Goal: Transaction & Acquisition: Obtain resource

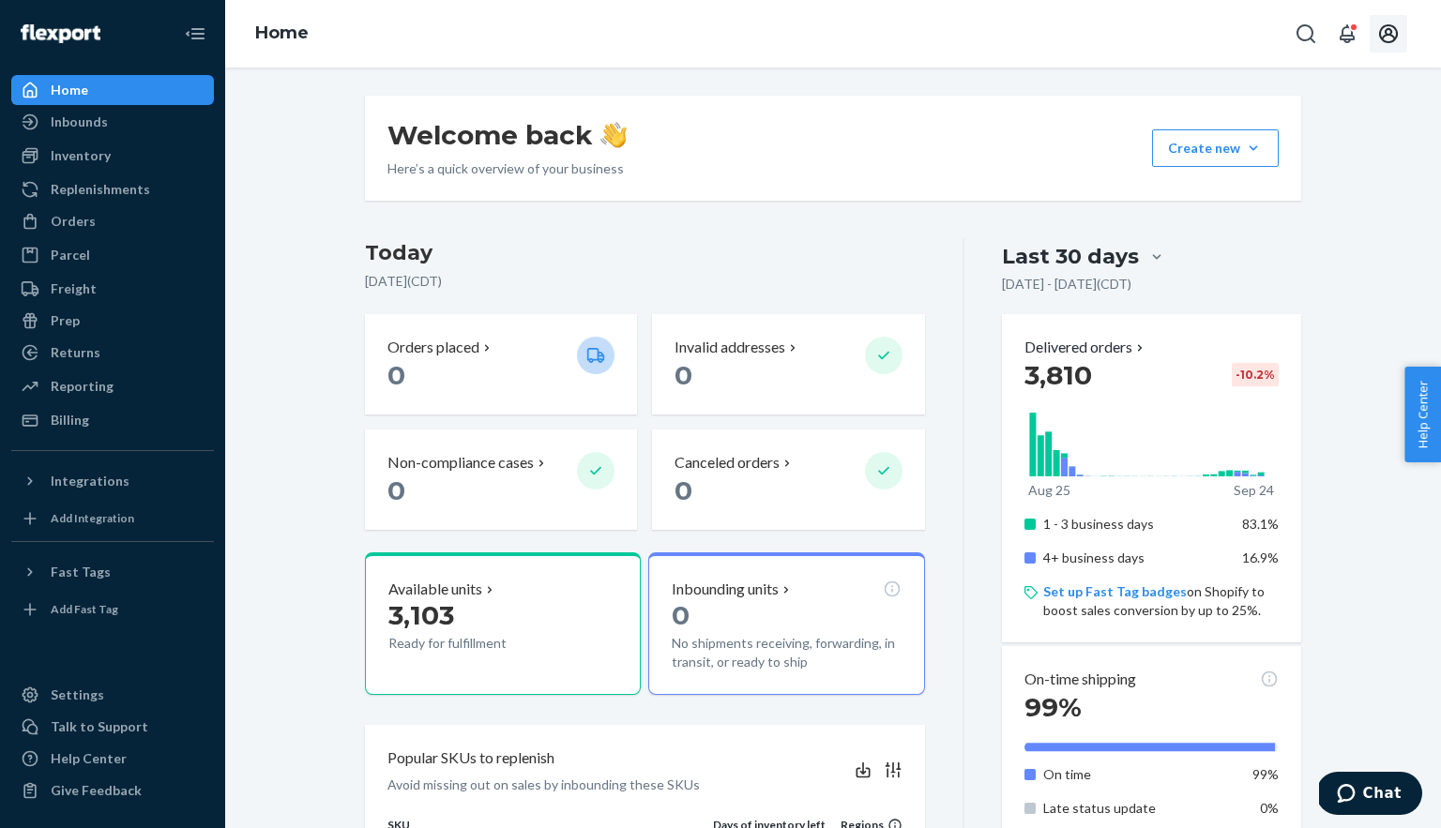
click at [1398, 25] on icon "Open account menu" at bounding box center [1388, 34] width 23 height 23
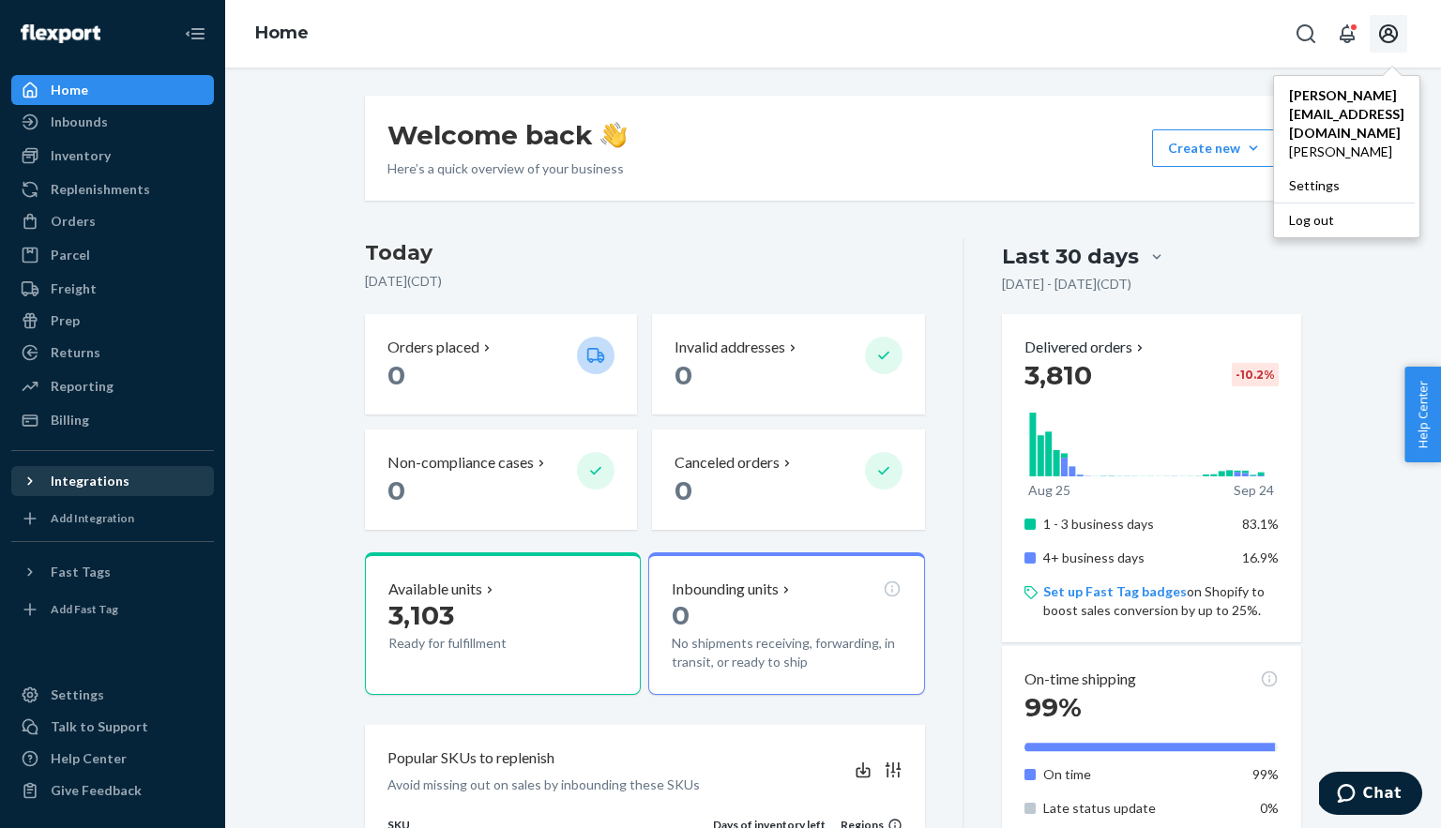
click at [62, 485] on div "Integrations" at bounding box center [90, 481] width 79 height 19
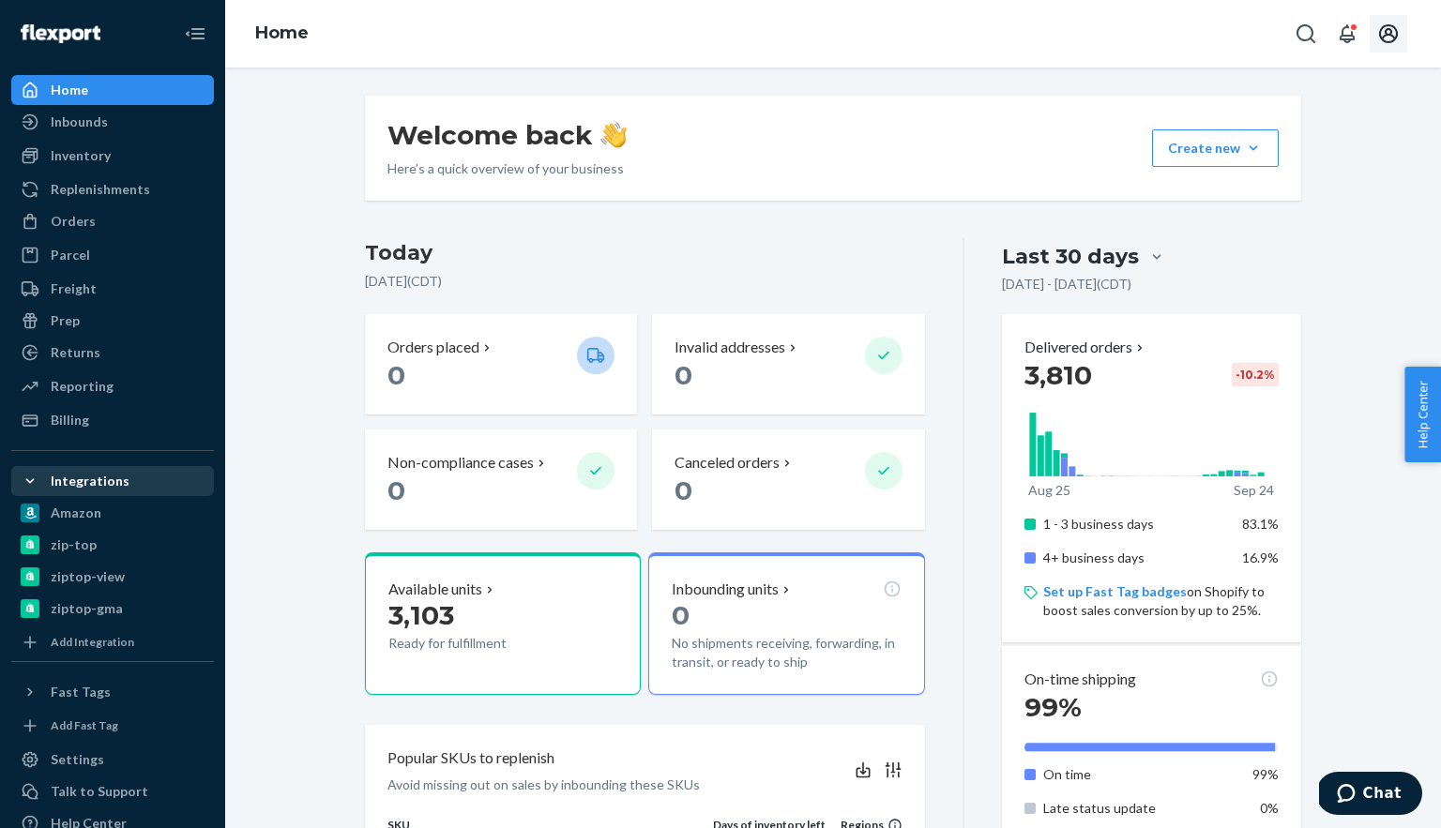
click at [62, 485] on div "Integrations" at bounding box center [90, 481] width 79 height 19
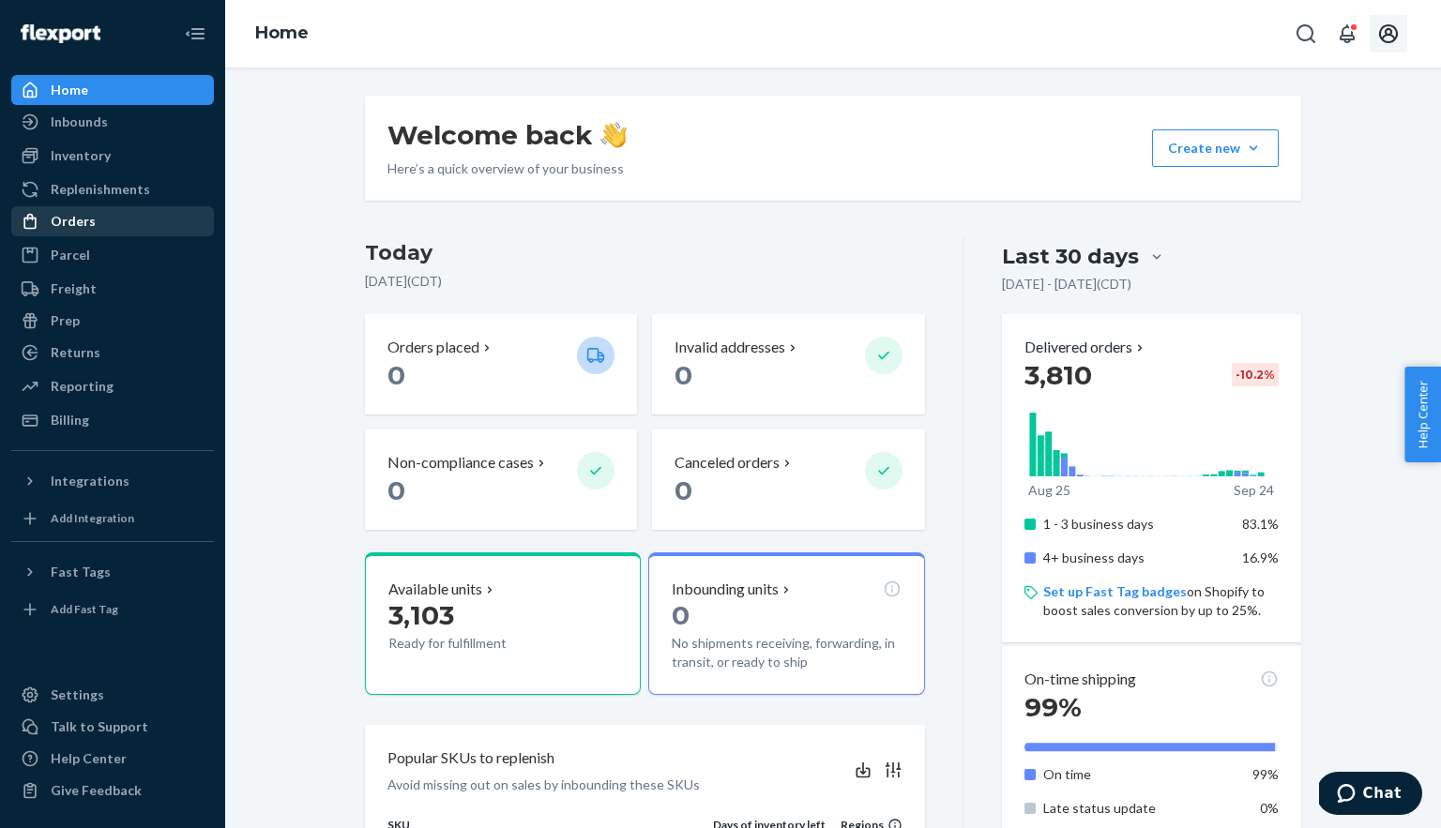
click at [76, 223] on div "Orders" at bounding box center [73, 221] width 45 height 19
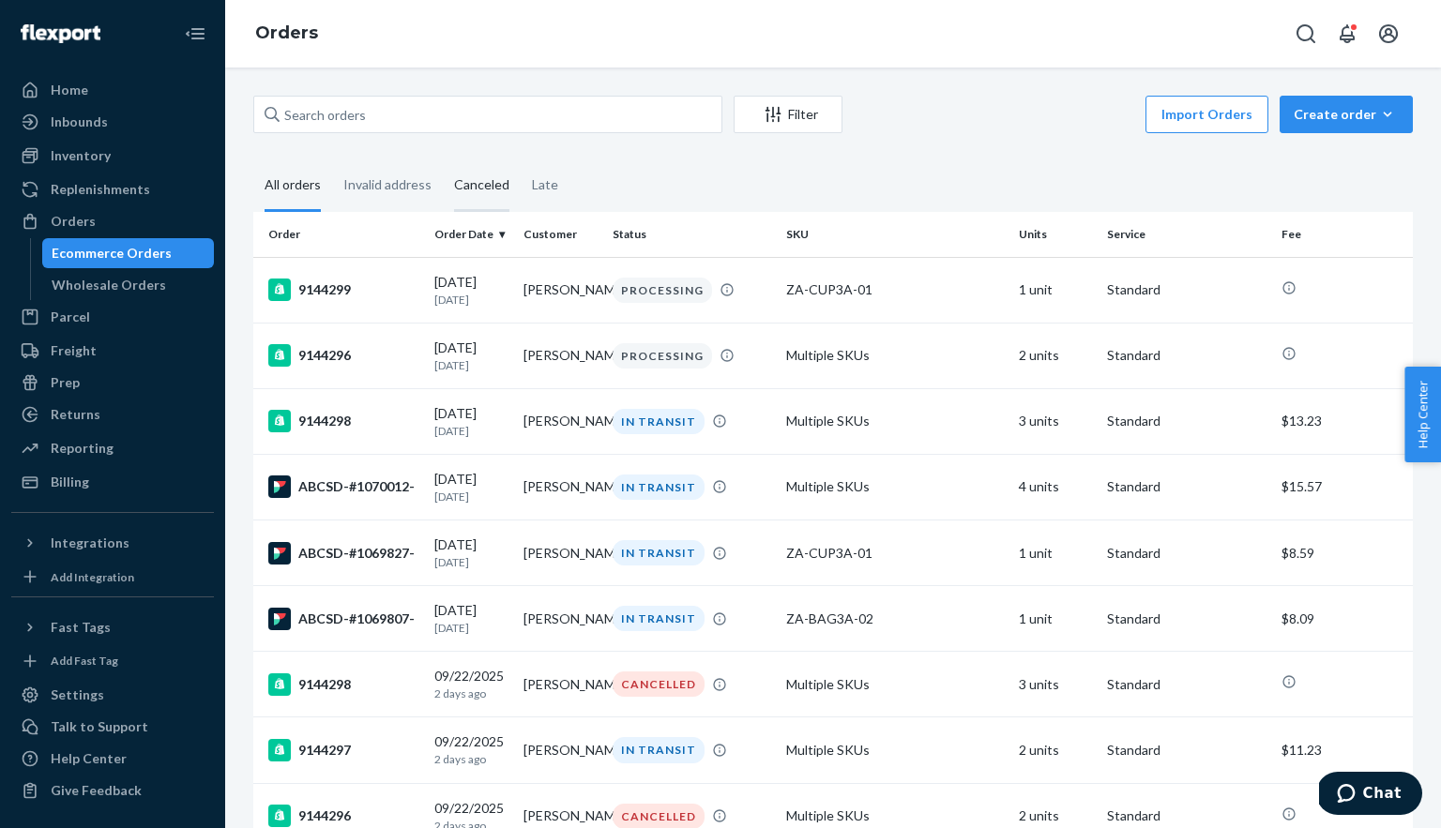
click at [475, 190] on div "Canceled" at bounding box center [481, 186] width 55 height 52
click at [443, 160] on input "Canceled" at bounding box center [443, 160] width 0 height 0
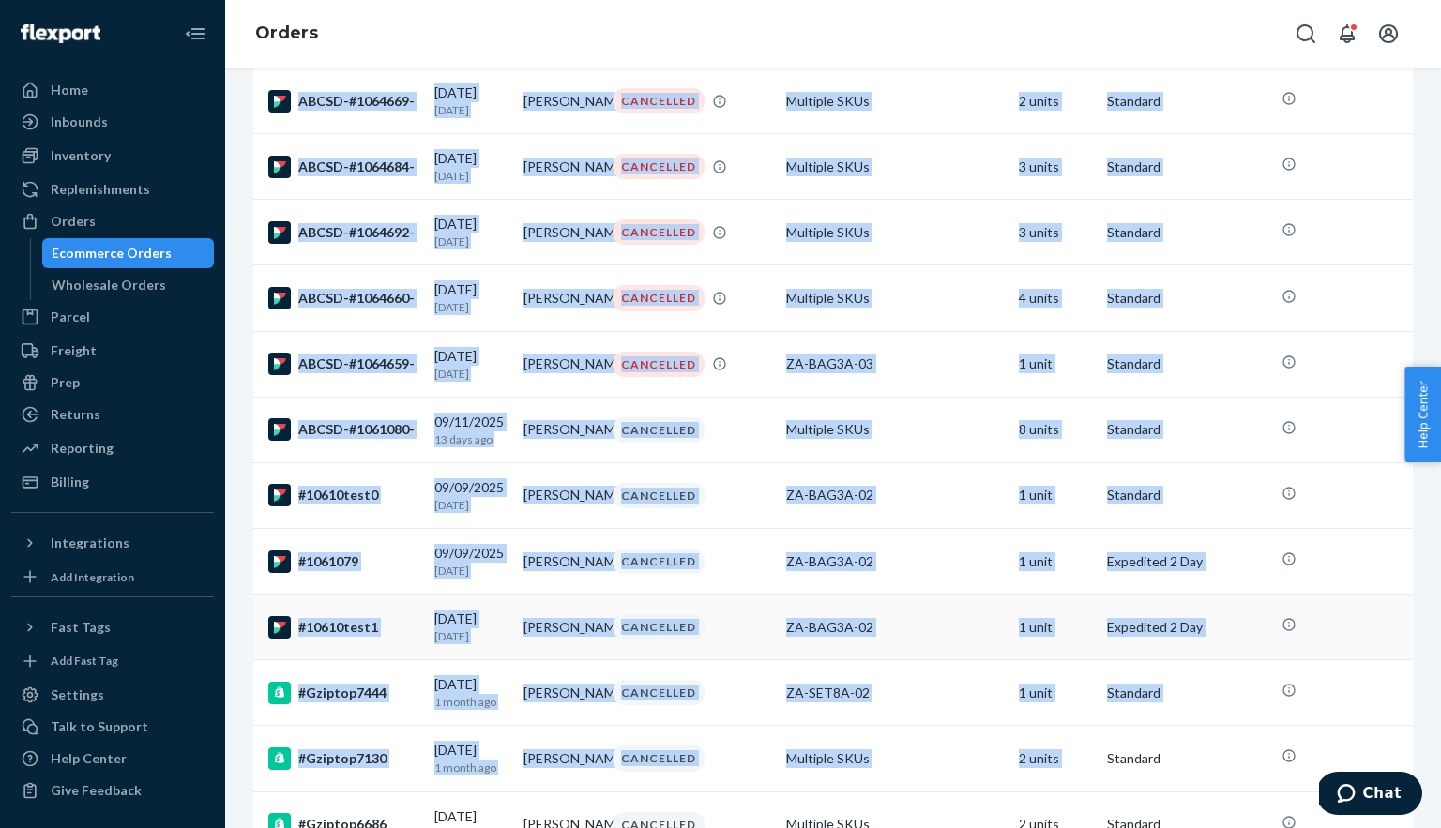
scroll to position [1989, 0]
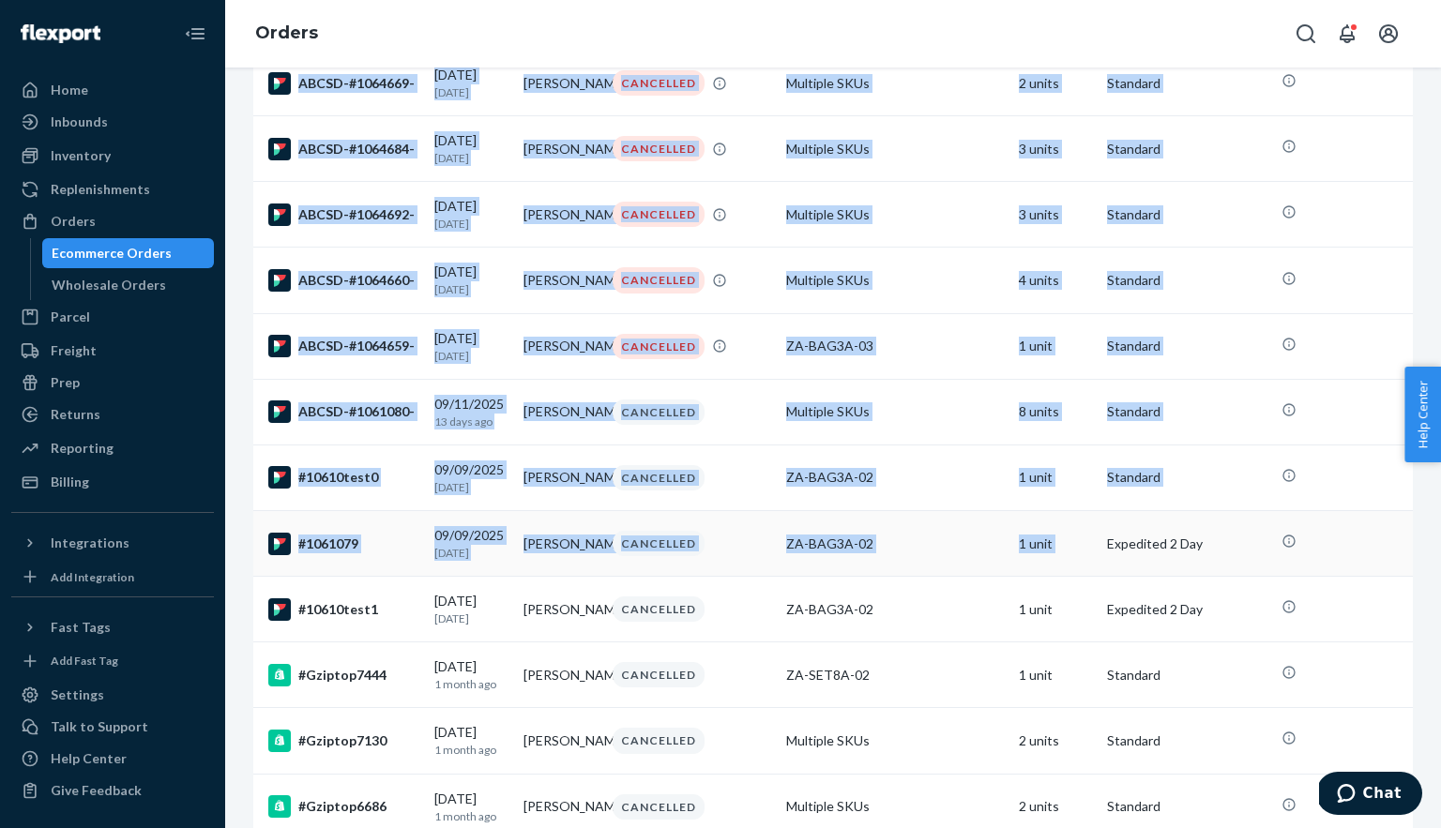
drag, startPoint x: 256, startPoint y: 228, endPoint x: 1115, endPoint y: 597, distance: 935.1
copy table "Order Order Date Customer Status SKU Units Service Fee 9144298 [DATE] [DATE] [P…"
click at [73, 442] on div "Reporting" at bounding box center [82, 448] width 63 height 19
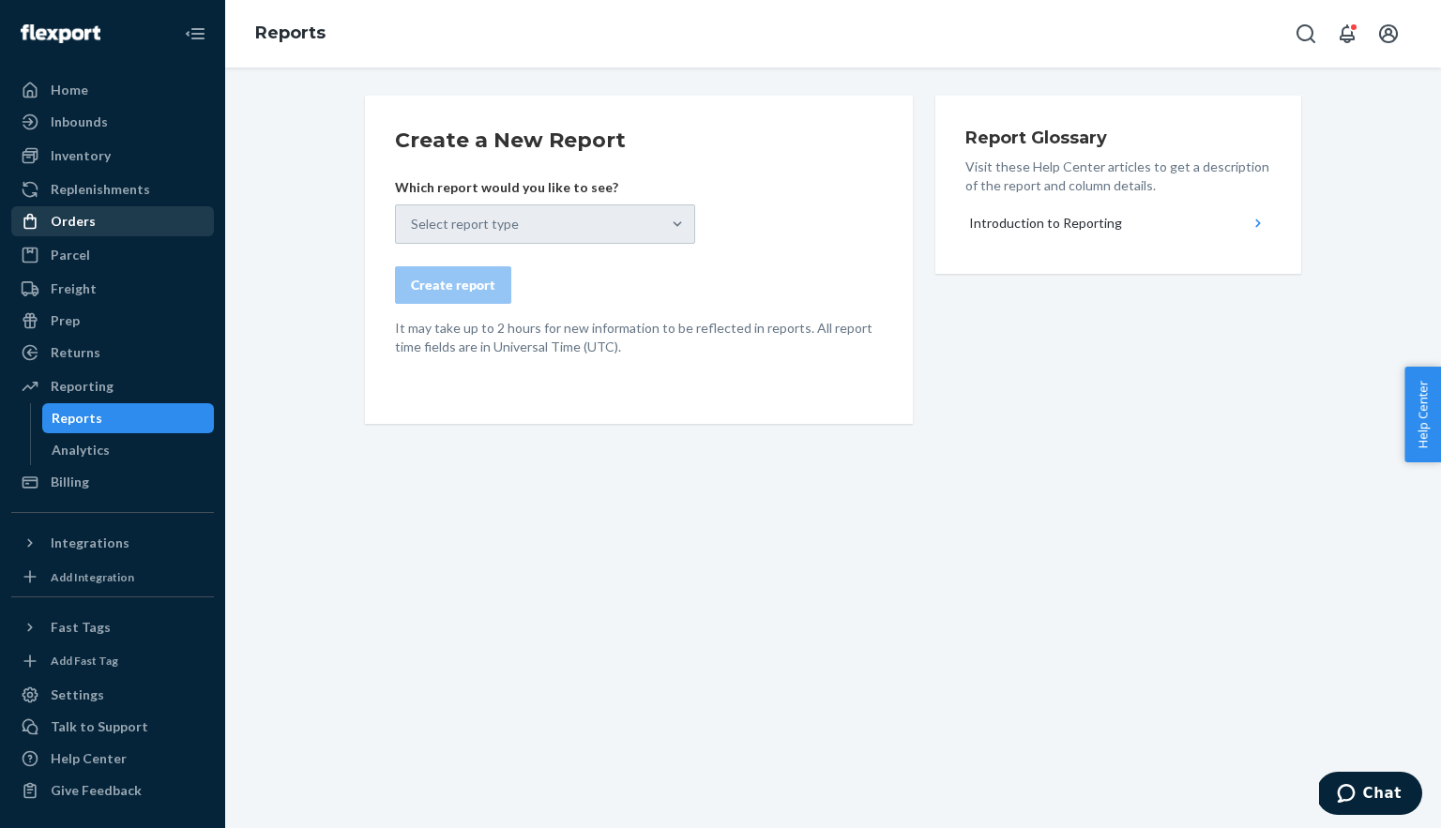
click at [69, 223] on div "Orders" at bounding box center [73, 221] width 45 height 19
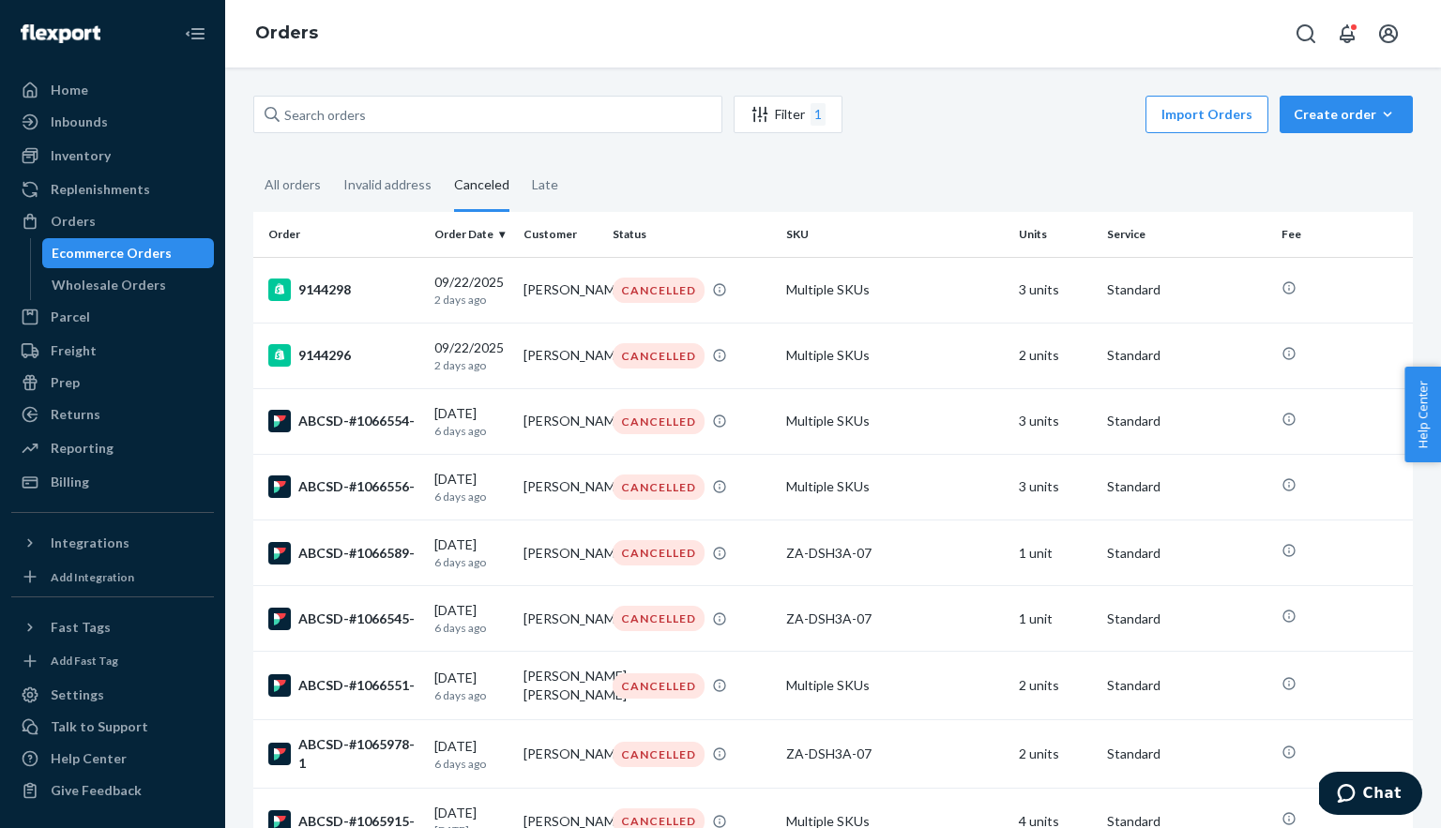
click at [790, 119] on div "Filter 1" at bounding box center [788, 114] width 107 height 23
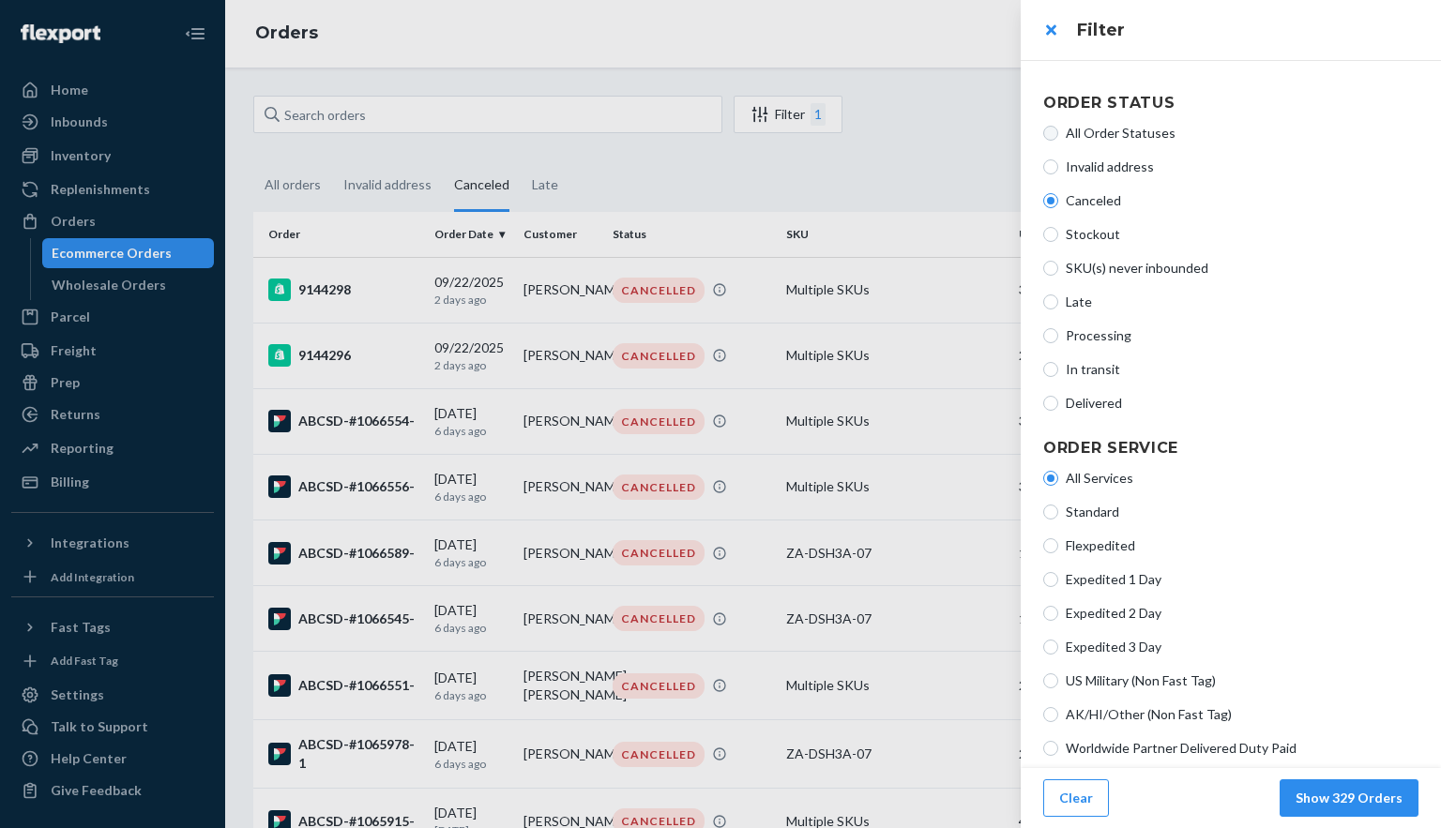
click at [1052, 135] on input "All Order Statuses" at bounding box center [1050, 133] width 15 height 15
radio input "true"
radio input "false"
click at [1055, 331] on input "Processing" at bounding box center [1050, 335] width 15 height 15
radio input "true"
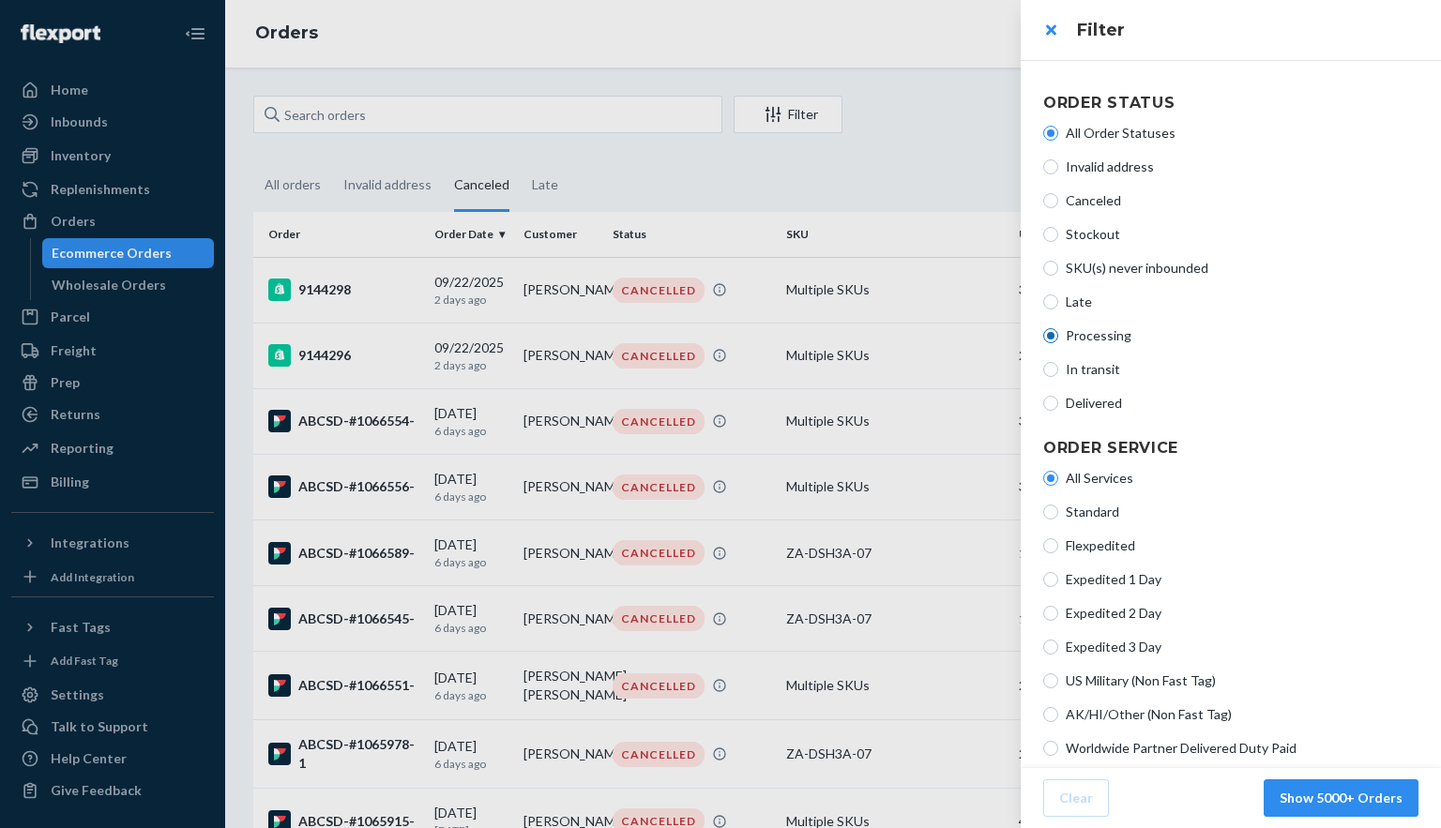
radio input "false"
click at [1341, 801] on button "Show 4 Orders" at bounding box center [1357, 799] width 124 height 38
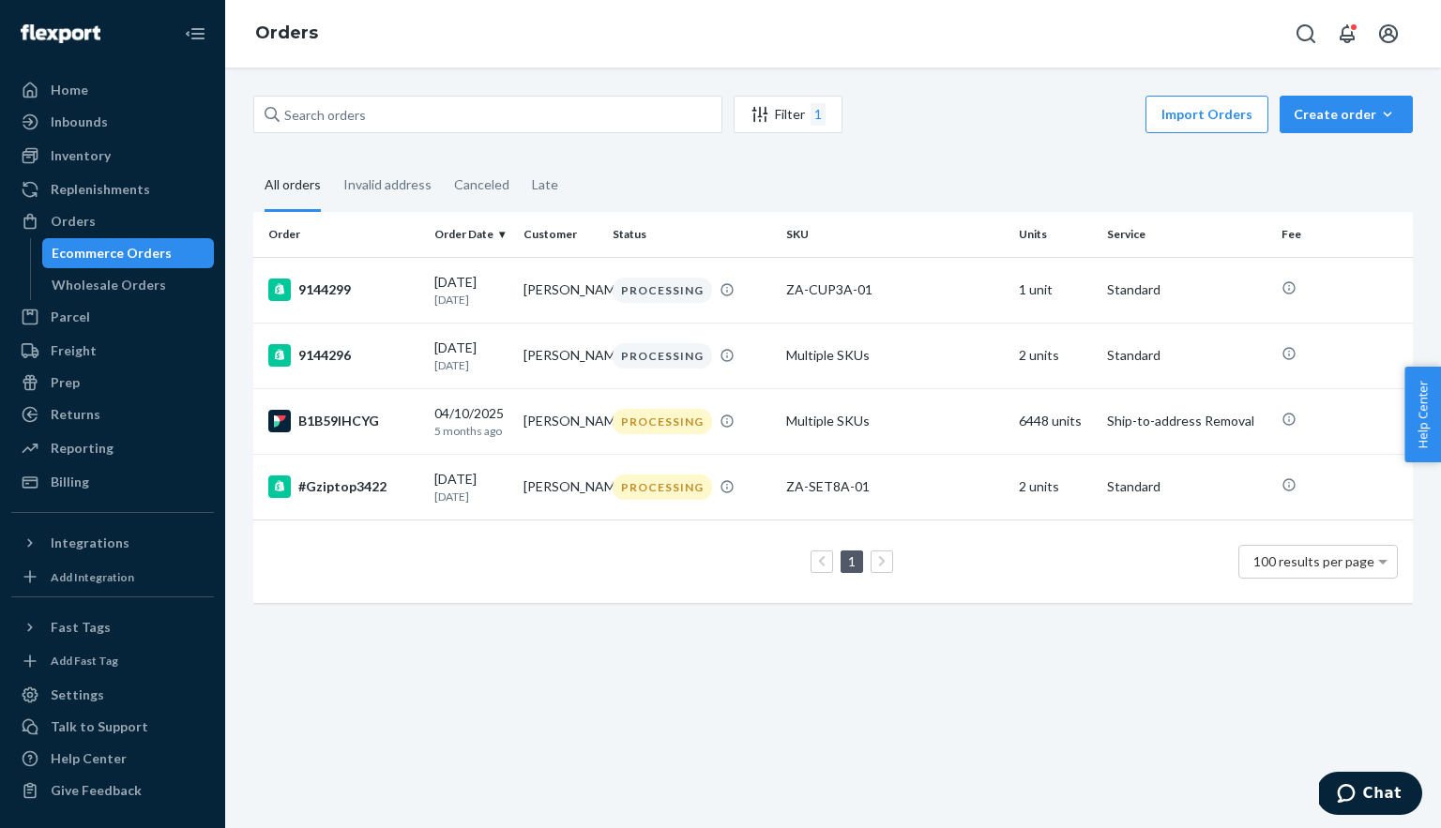
click at [766, 111] on icon "Filter" at bounding box center [760, 114] width 19 height 19
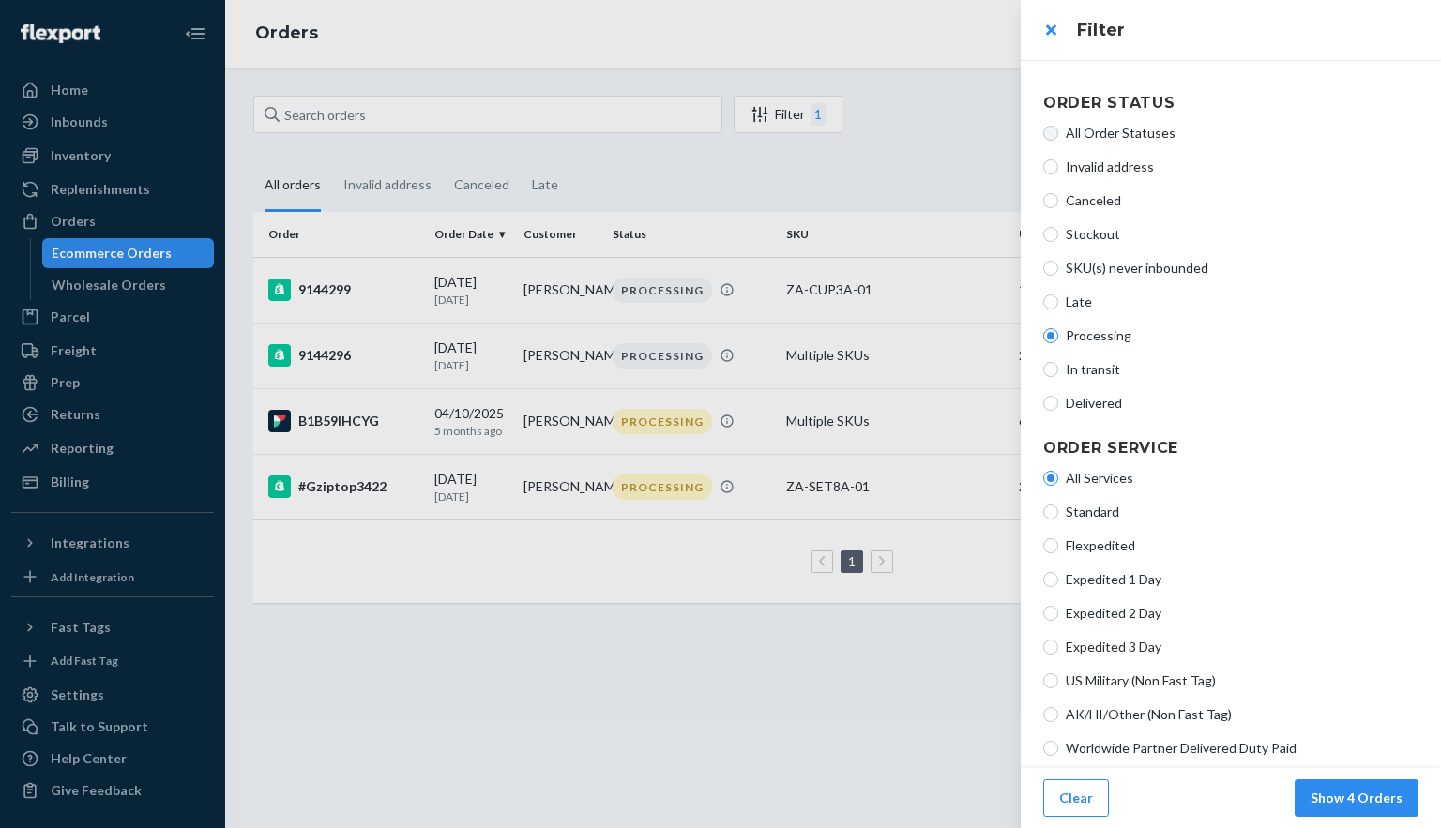
click at [1051, 138] on input "All Order Statuses" at bounding box center [1050, 133] width 15 height 15
radio input "true"
radio input "false"
click at [1364, 785] on button "Show 5000+ Orders" at bounding box center [1341, 799] width 155 height 38
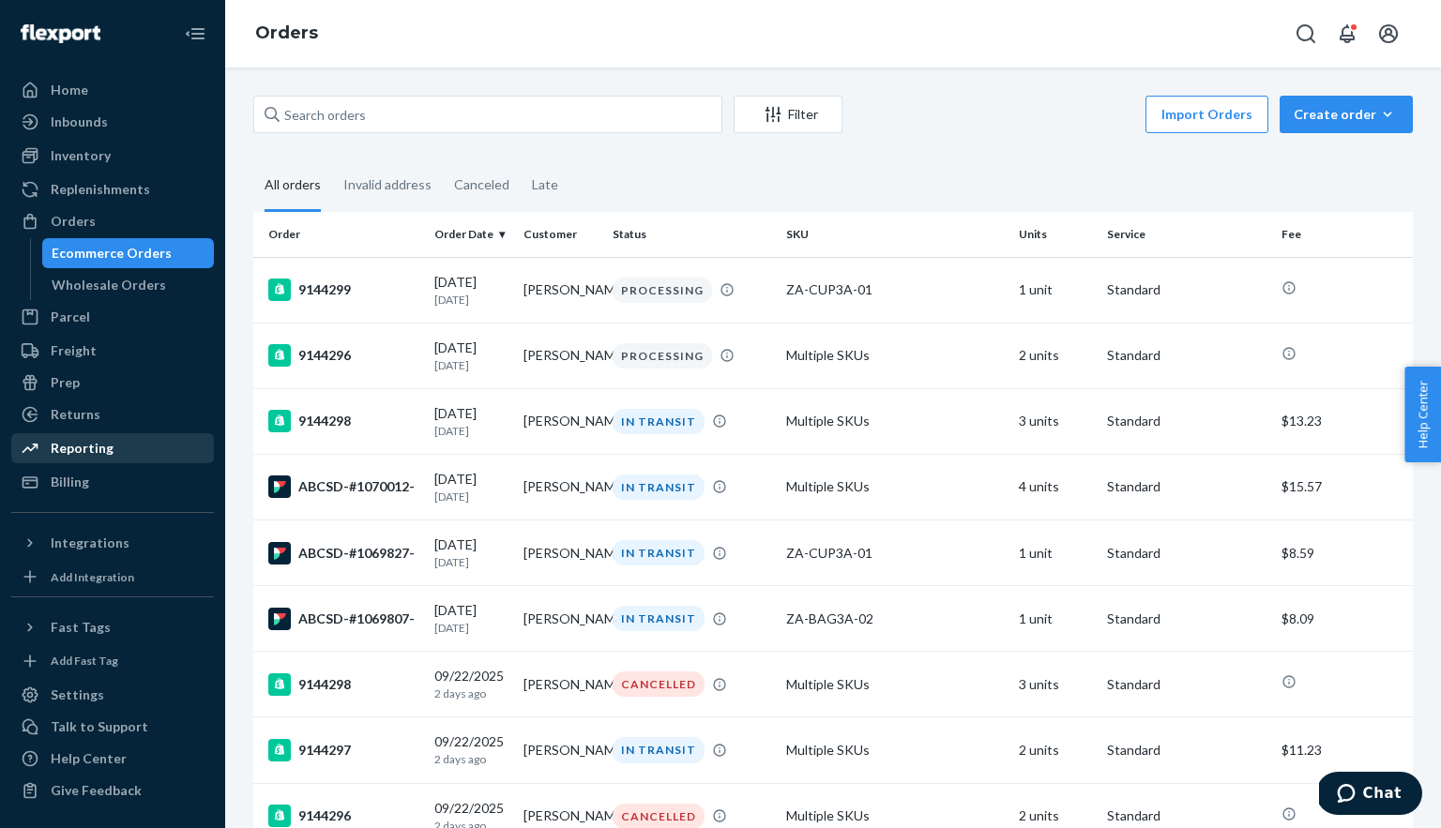
click at [77, 451] on div "Reporting" at bounding box center [82, 448] width 63 height 19
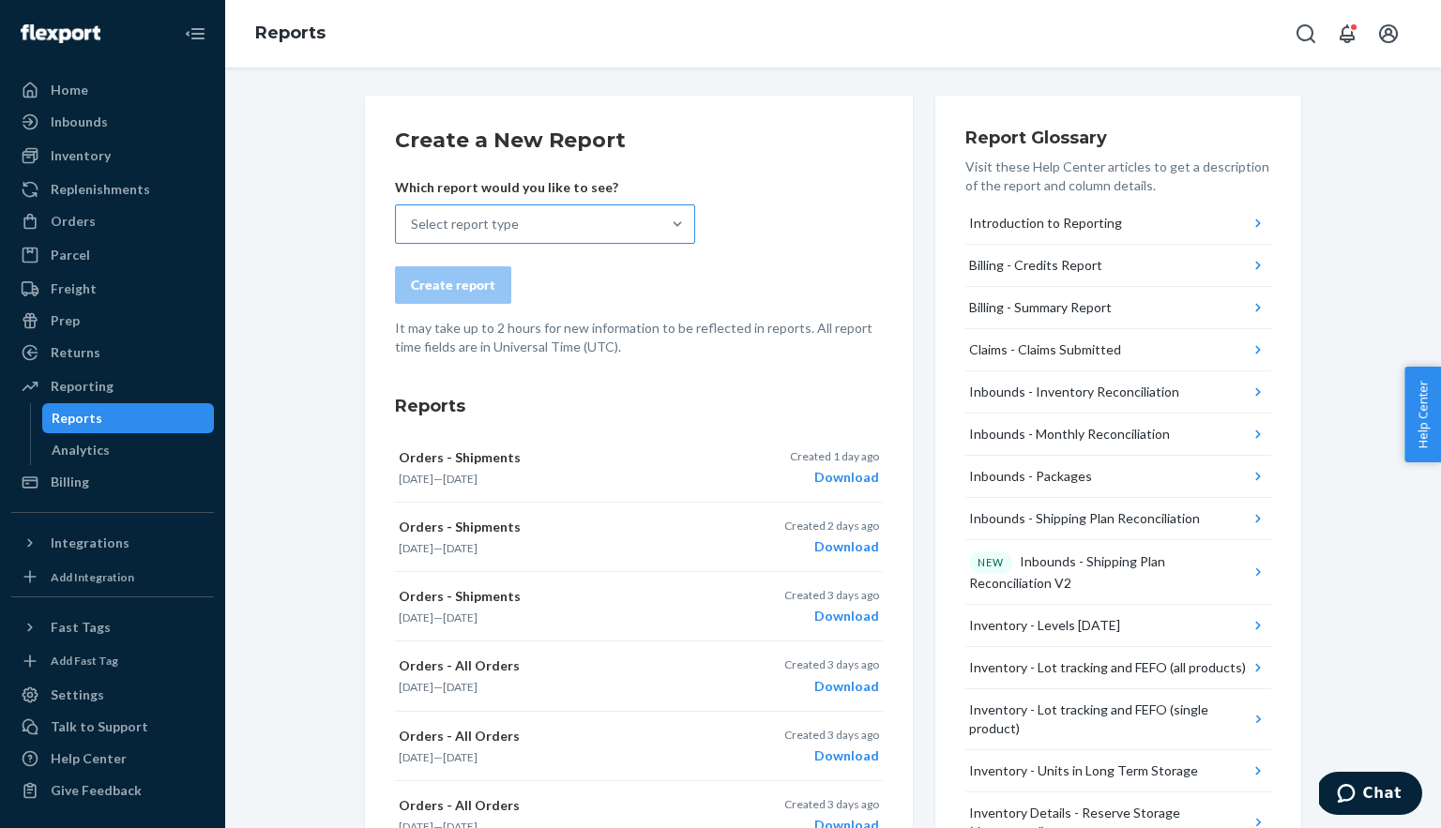
click at [487, 235] on div "Select report type" at bounding box center [528, 224] width 265 height 38
click at [413, 234] on input "Select report type" at bounding box center [412, 224] width 2 height 19
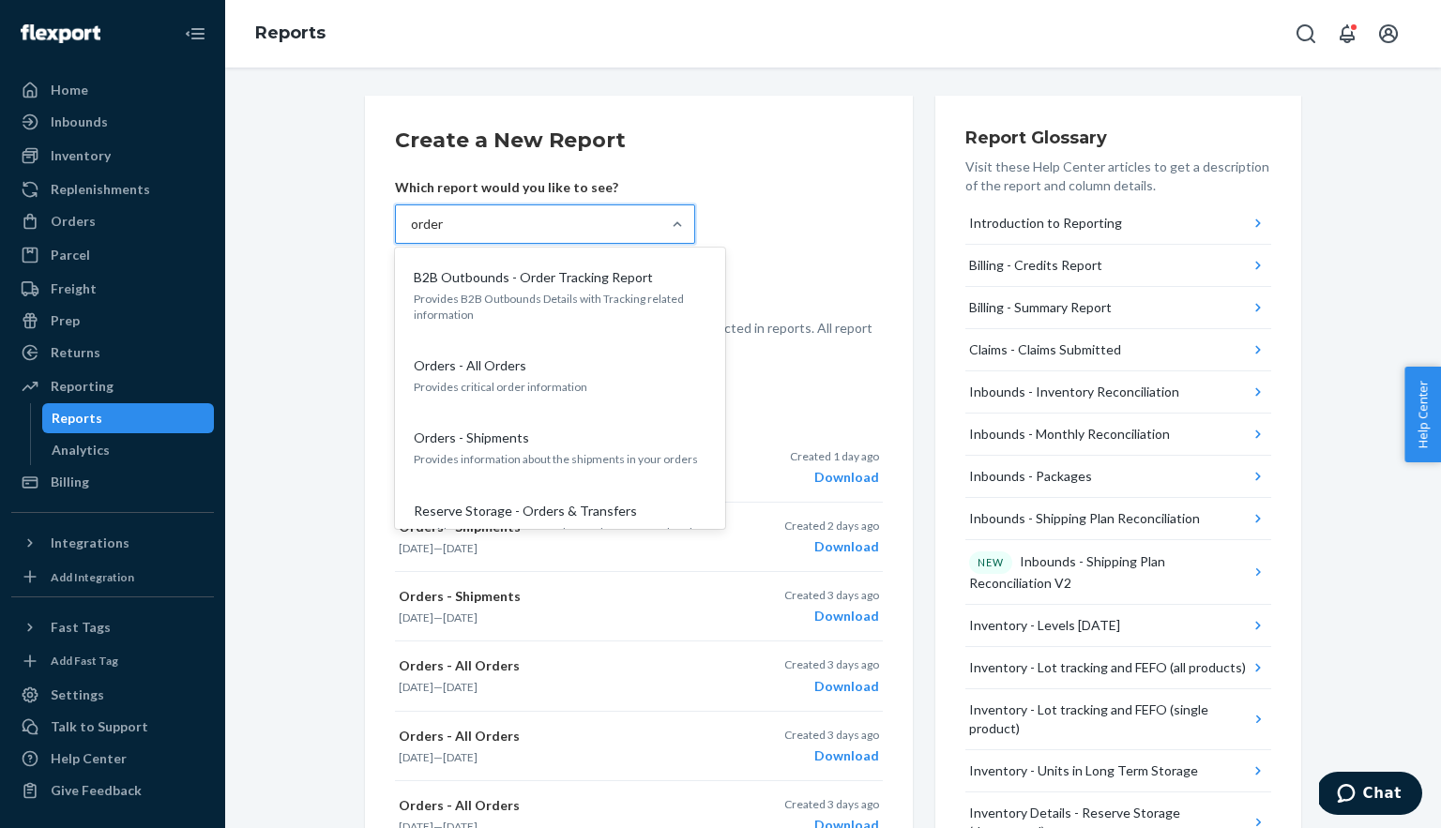
type input "orders"
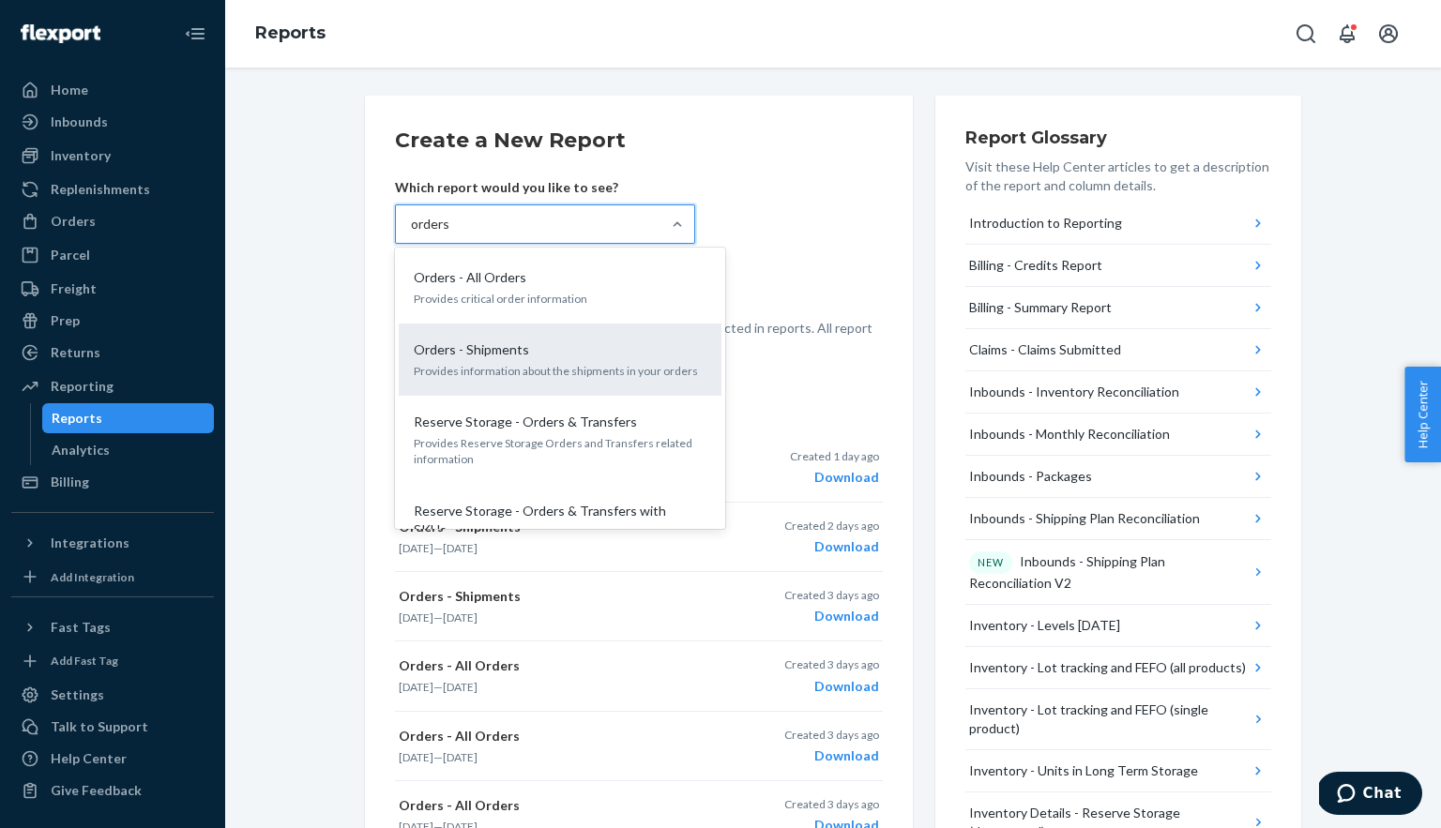
click at [538, 368] on p "Provides information about the shipments in your orders" at bounding box center [560, 371] width 293 height 16
click at [450, 234] on input "orders" at bounding box center [430, 224] width 39 height 19
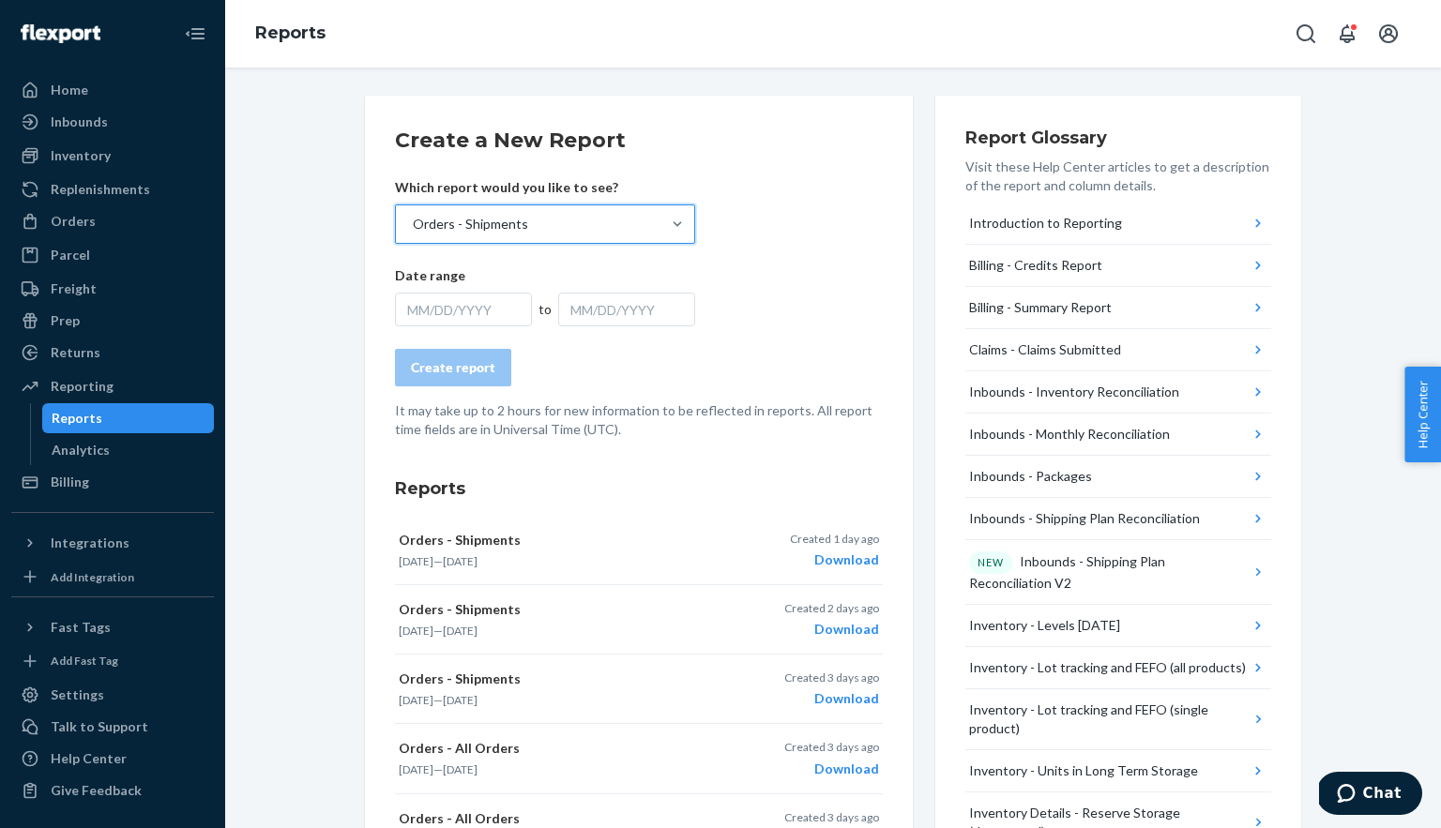
click at [471, 311] on div "MM/DD/YYYY" at bounding box center [463, 310] width 137 height 34
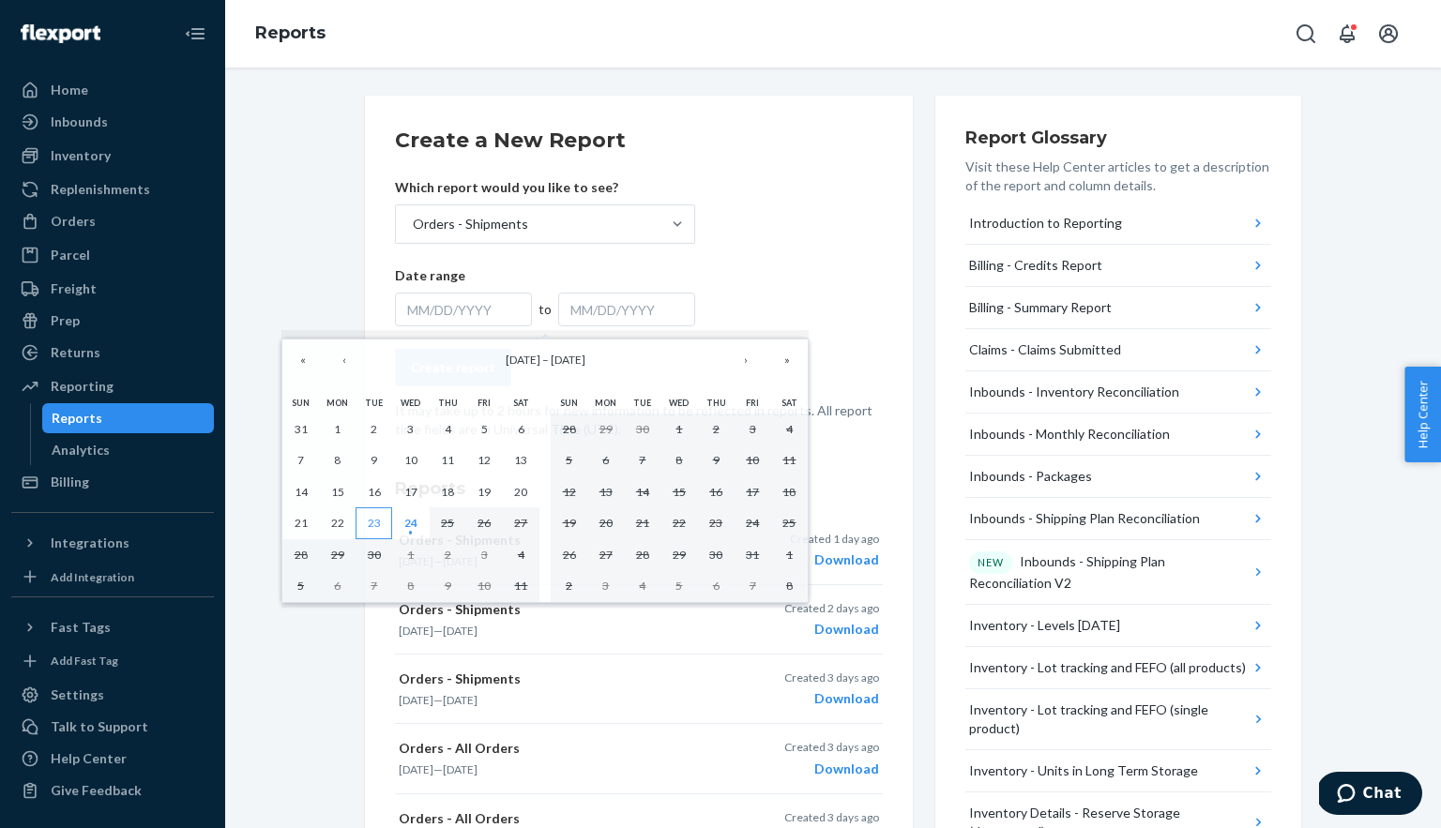
click at [379, 526] on abbr "23" at bounding box center [374, 523] width 13 height 14
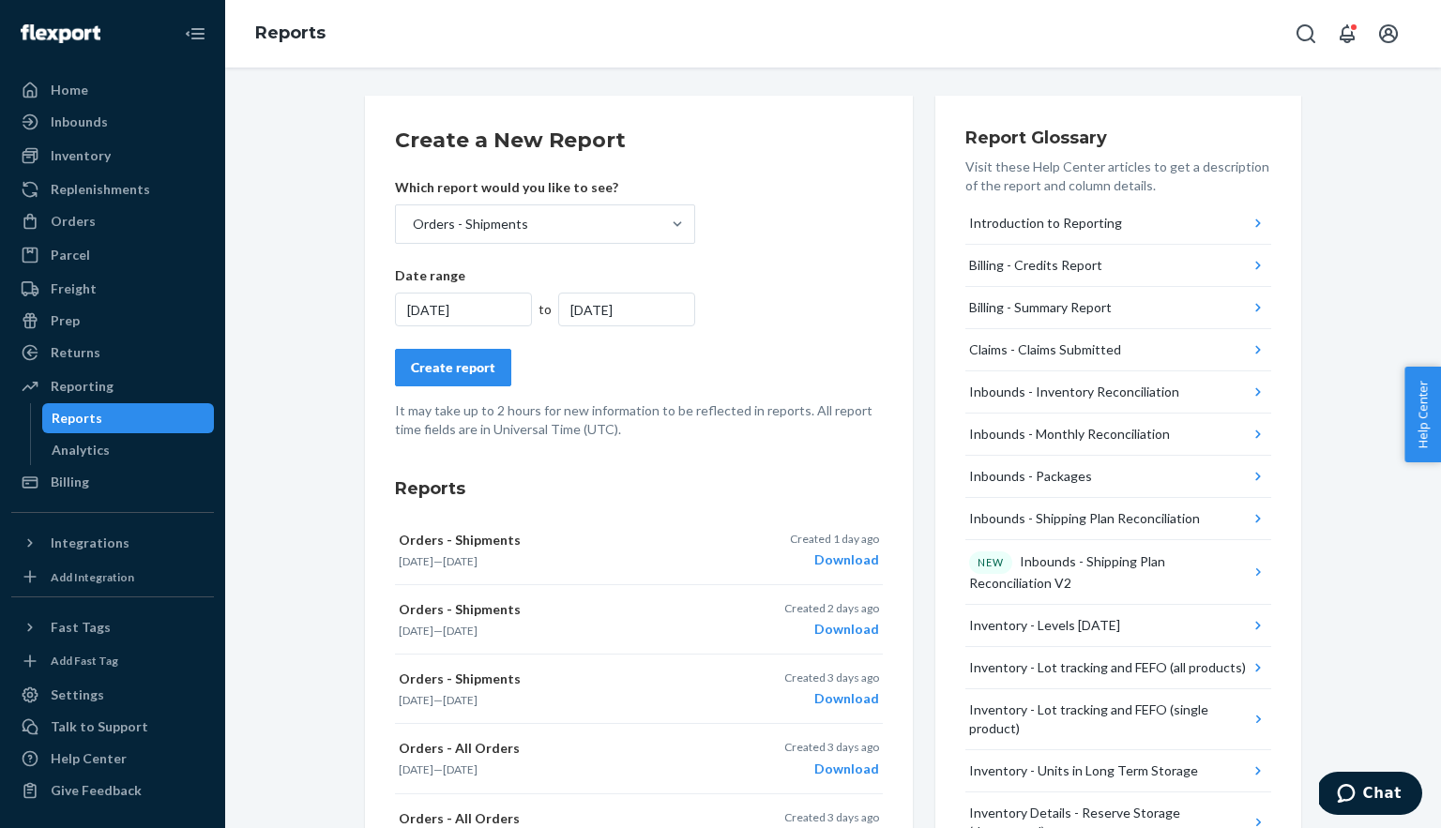
click at [460, 379] on button "Create report" at bounding box center [453, 368] width 116 height 38
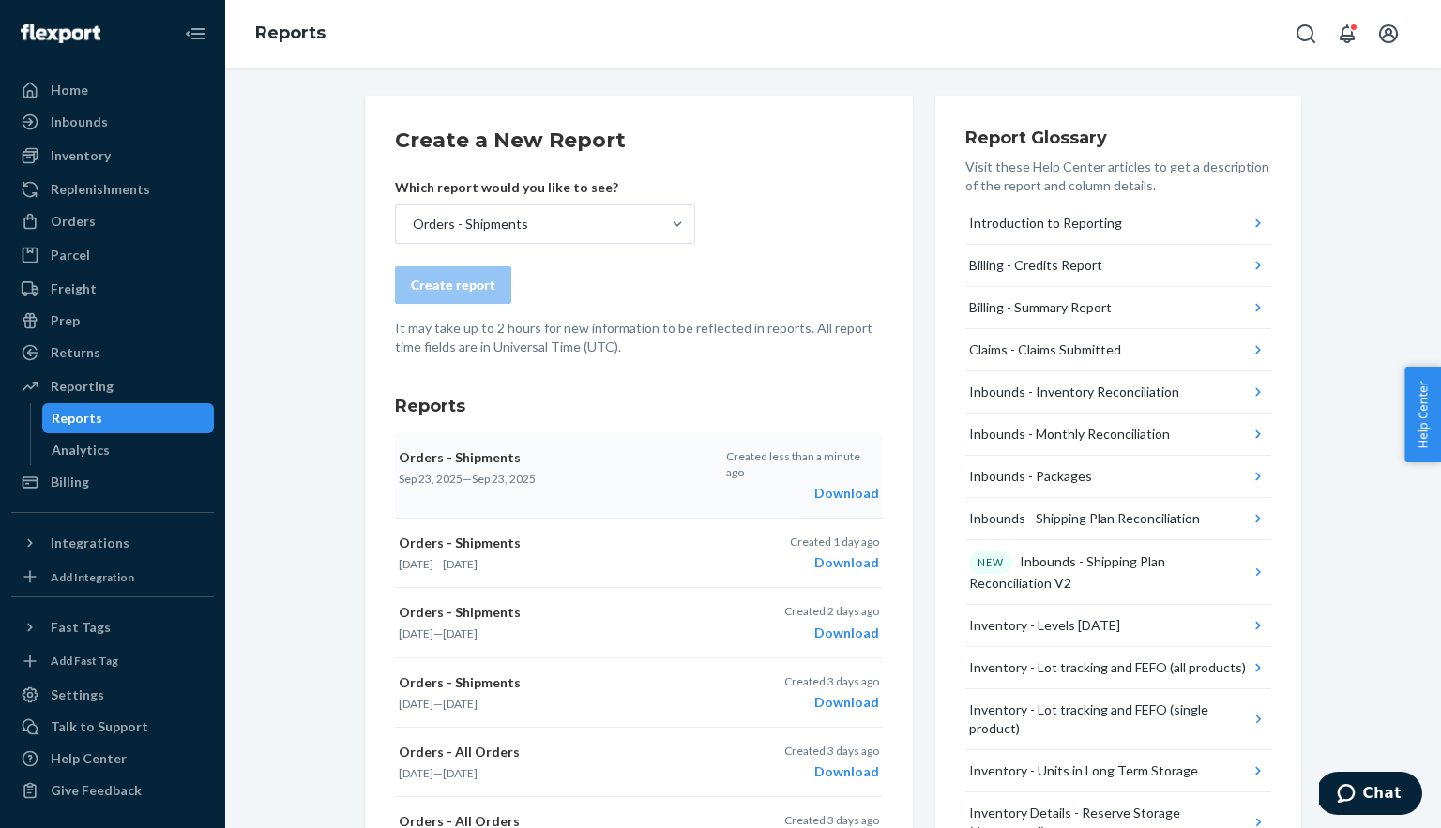
click at [855, 484] on div "Download" at bounding box center [802, 493] width 153 height 19
